Goal: Book appointment/travel/reservation

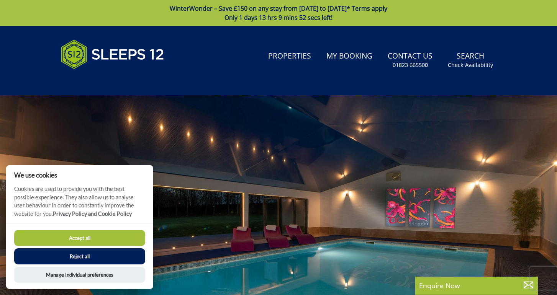
click at [107, 242] on button "Accept all" at bounding box center [79, 238] width 131 height 16
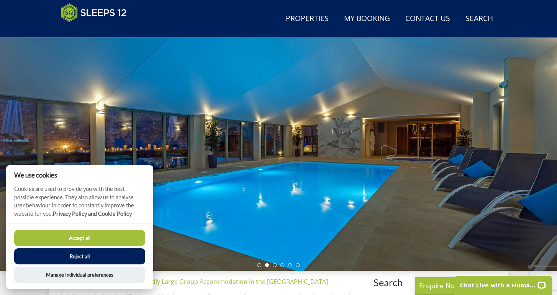
scroll to position [67, 0]
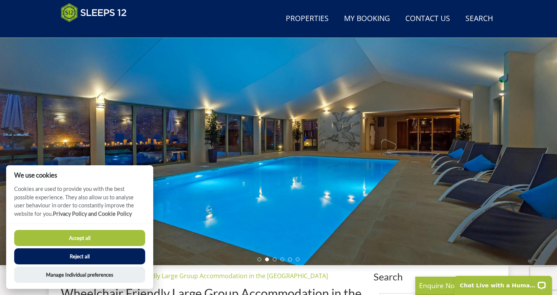
click at [112, 237] on button "Accept all" at bounding box center [79, 238] width 131 height 16
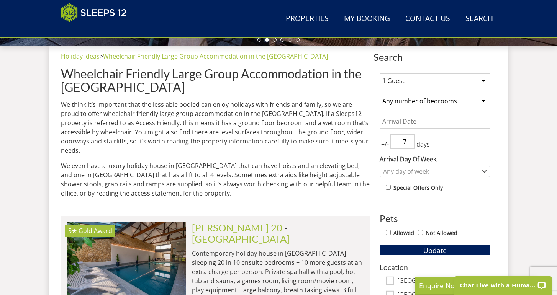
scroll to position [280, 0]
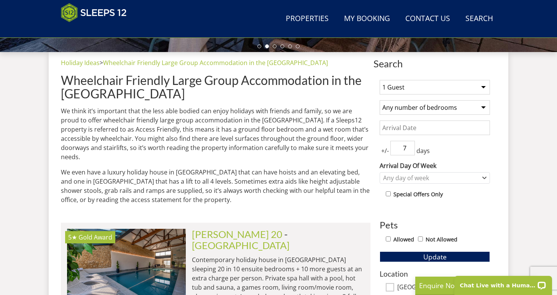
select select "12"
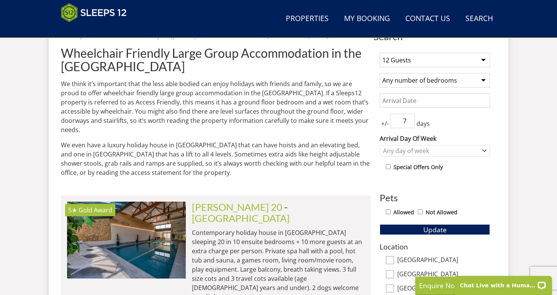
scroll to position [309, 0]
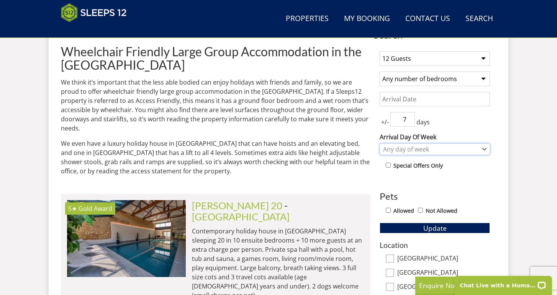
click at [429, 148] on div "Any day of week" at bounding box center [430, 149] width 99 height 8
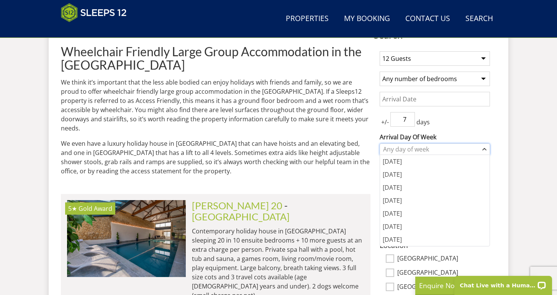
click at [429, 148] on div "Any day of week" at bounding box center [430, 149] width 99 height 8
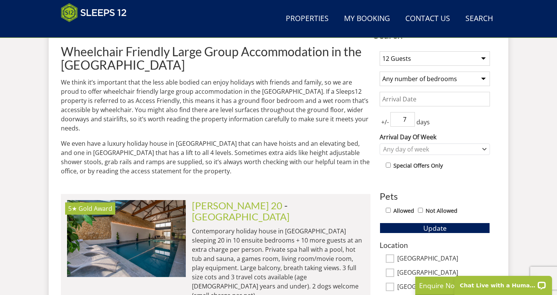
click at [432, 167] on label "Special Offers Only" at bounding box center [417, 166] width 49 height 8
click at [387, 166] on input "checkbox" at bounding box center [388, 165] width 5 height 5
checkbox input "true"
click at [389, 211] on input "Allowed" at bounding box center [388, 210] width 5 height 5
checkbox input "true"
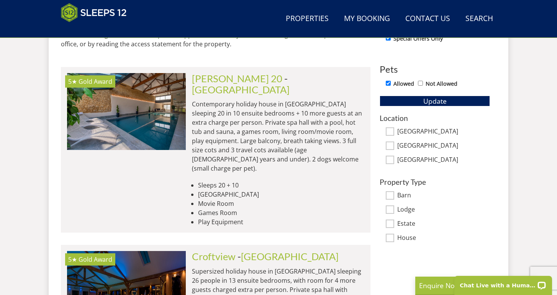
scroll to position [438, 0]
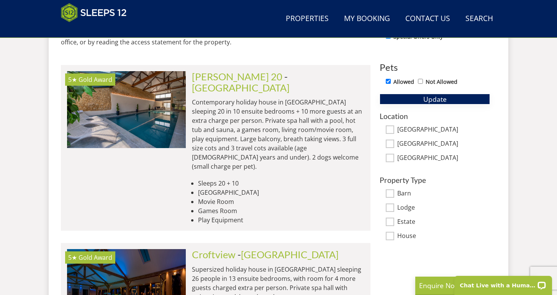
click at [434, 100] on span "Update" at bounding box center [434, 99] width 23 height 9
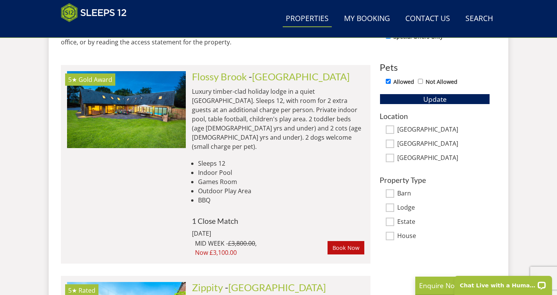
click at [320, 20] on link "Properties" at bounding box center [307, 18] width 49 height 17
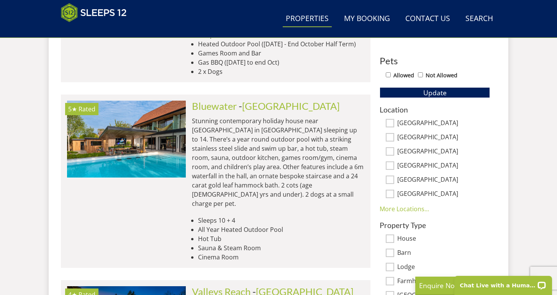
scroll to position [445, 0]
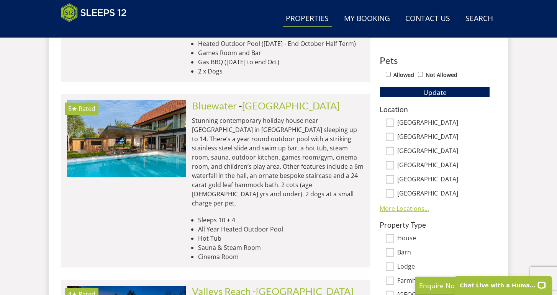
click at [399, 209] on link "More Locations..." at bounding box center [404, 209] width 49 height 8
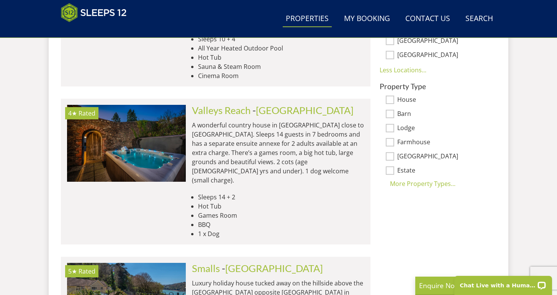
scroll to position [627, 0]
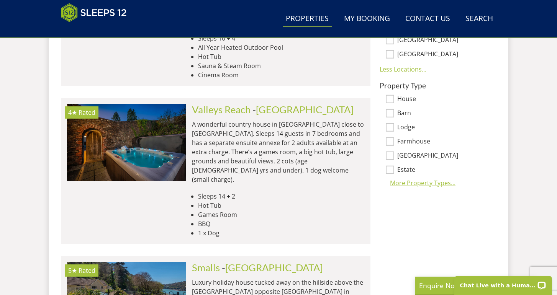
click at [409, 181] on div "More Property Types..." at bounding box center [435, 182] width 110 height 9
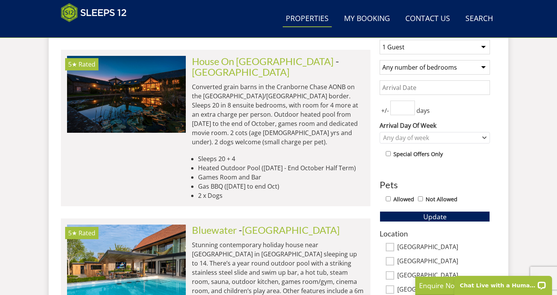
scroll to position [322, 0]
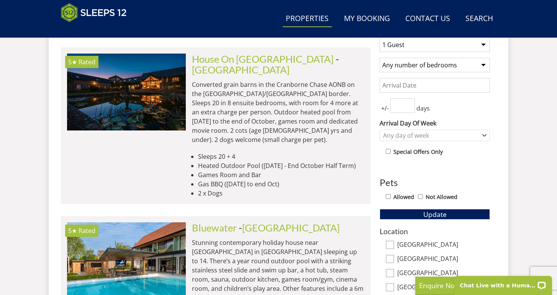
click at [388, 156] on div "Special Offers Only" at bounding box center [438, 152] width 104 height 11
click at [387, 198] on input "Allowed" at bounding box center [388, 196] width 5 height 5
checkbox input "true"
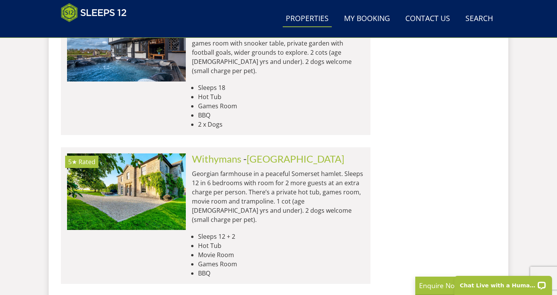
scroll to position [1407, 0]
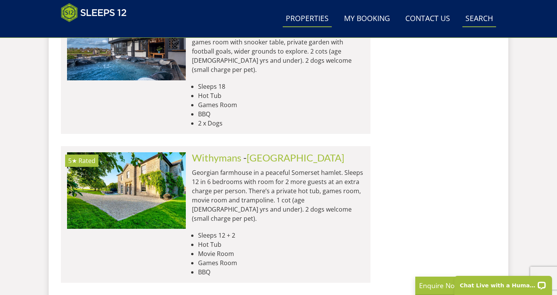
click at [479, 14] on link "Search Check Availability" at bounding box center [479, 18] width 34 height 17
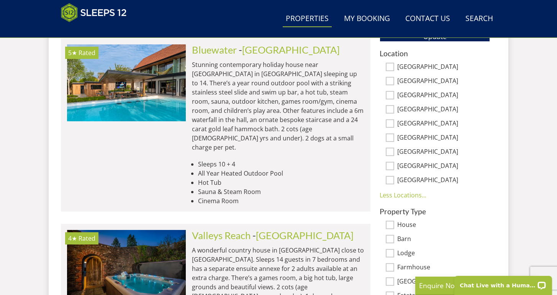
scroll to position [486, 0]
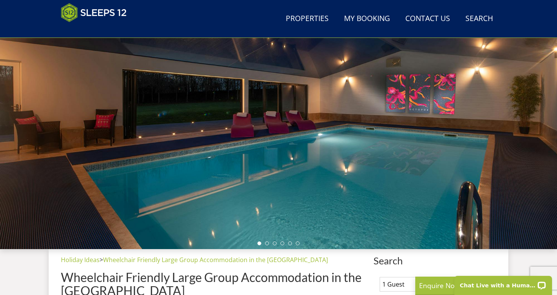
scroll to position [83, 0]
click at [336, 178] on div at bounding box center [278, 115] width 557 height 268
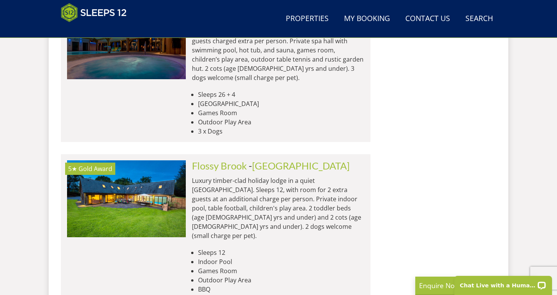
scroll to position [691, 0]
